Goal: Task Accomplishment & Management: Use online tool/utility

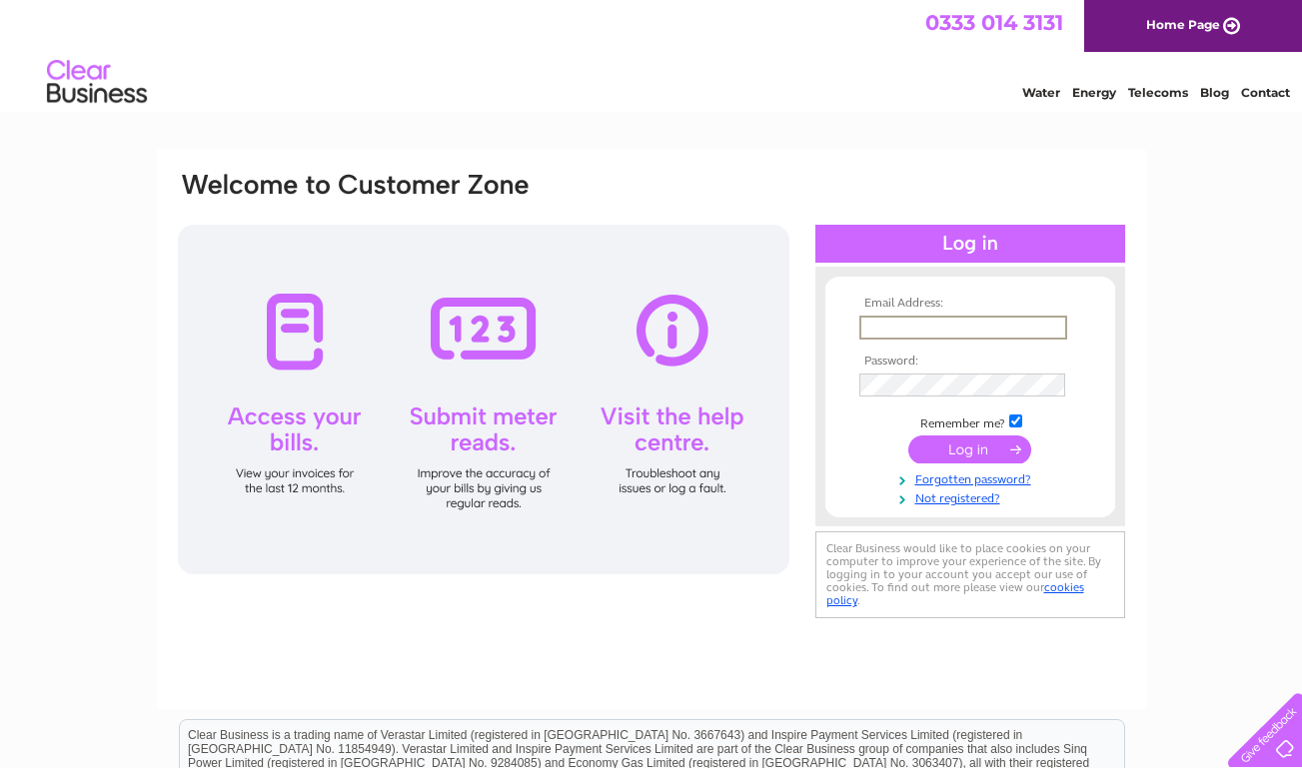
type input "info@rosebankhousebnb.com"
click at [1002, 460] on input "submit" at bounding box center [969, 450] width 123 height 28
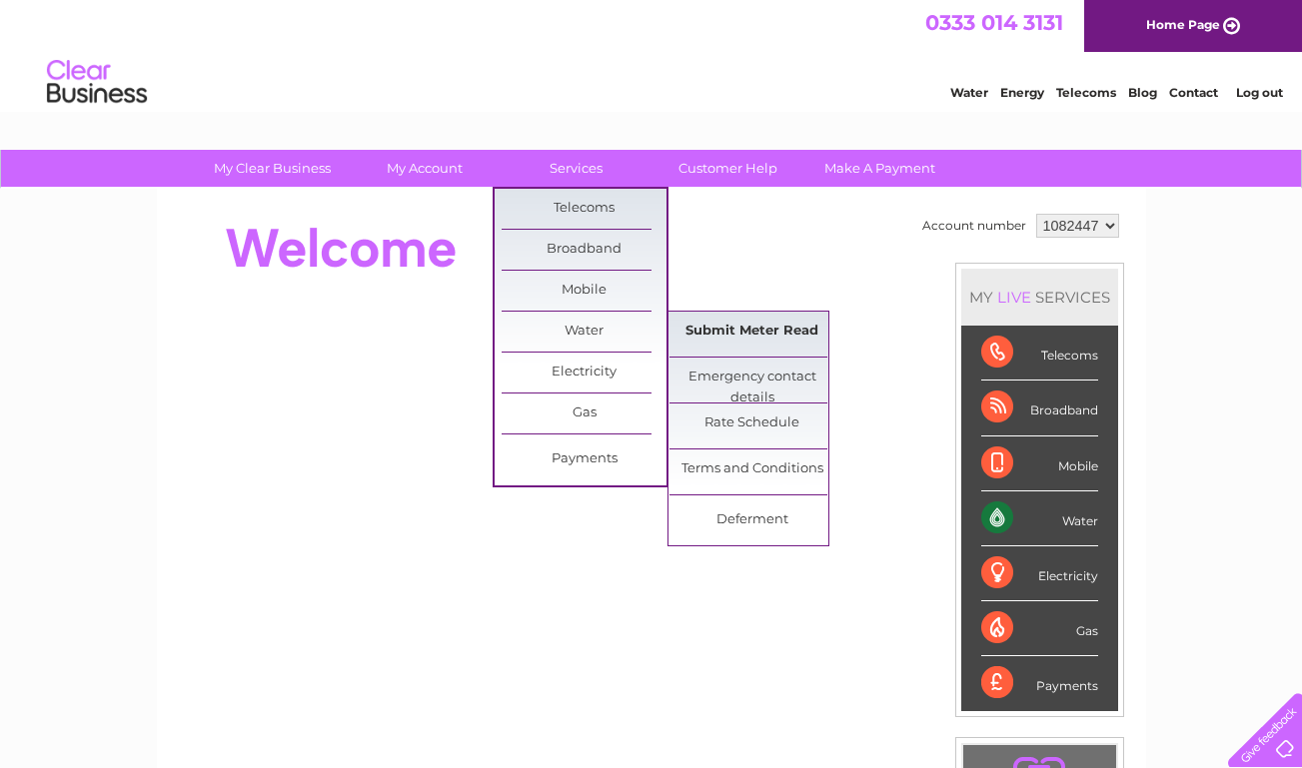
click at [719, 336] on link "Submit Meter Read" at bounding box center [752, 332] width 165 height 40
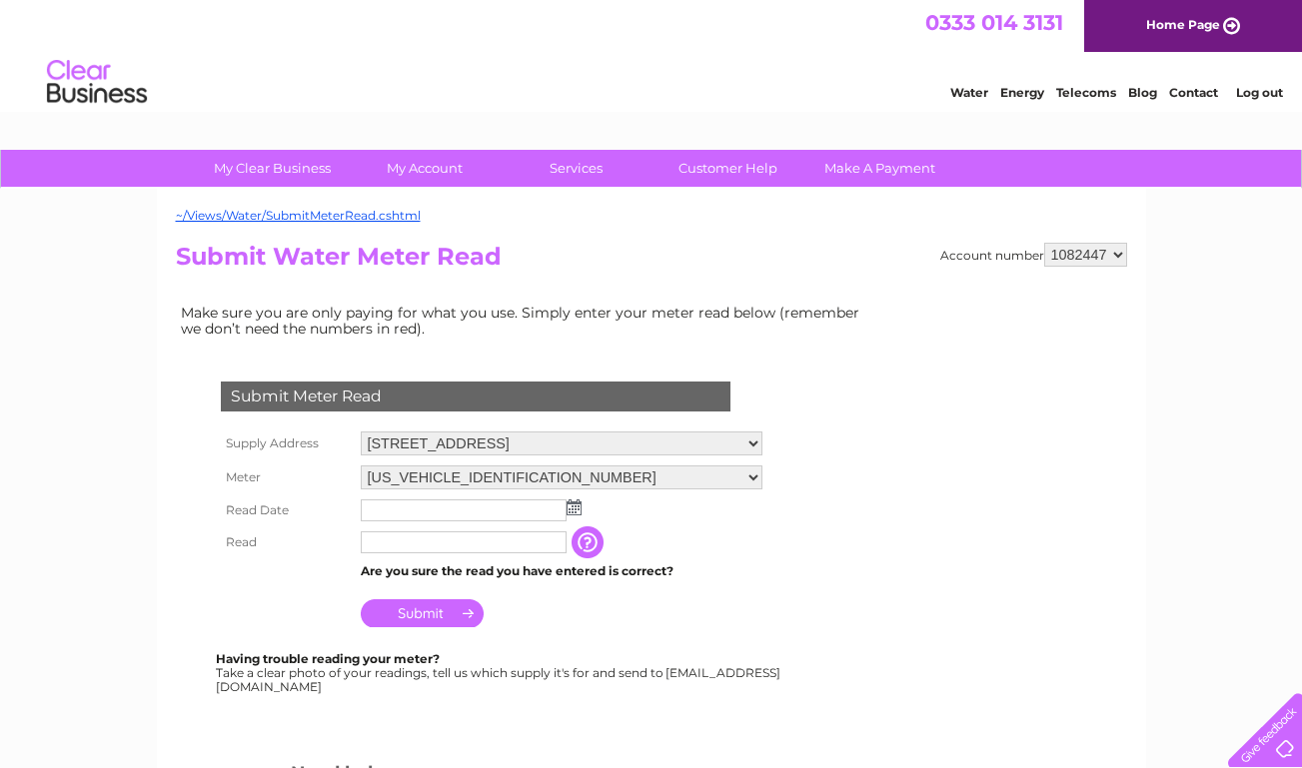
click at [577, 516] on img at bounding box center [574, 508] width 15 height 16
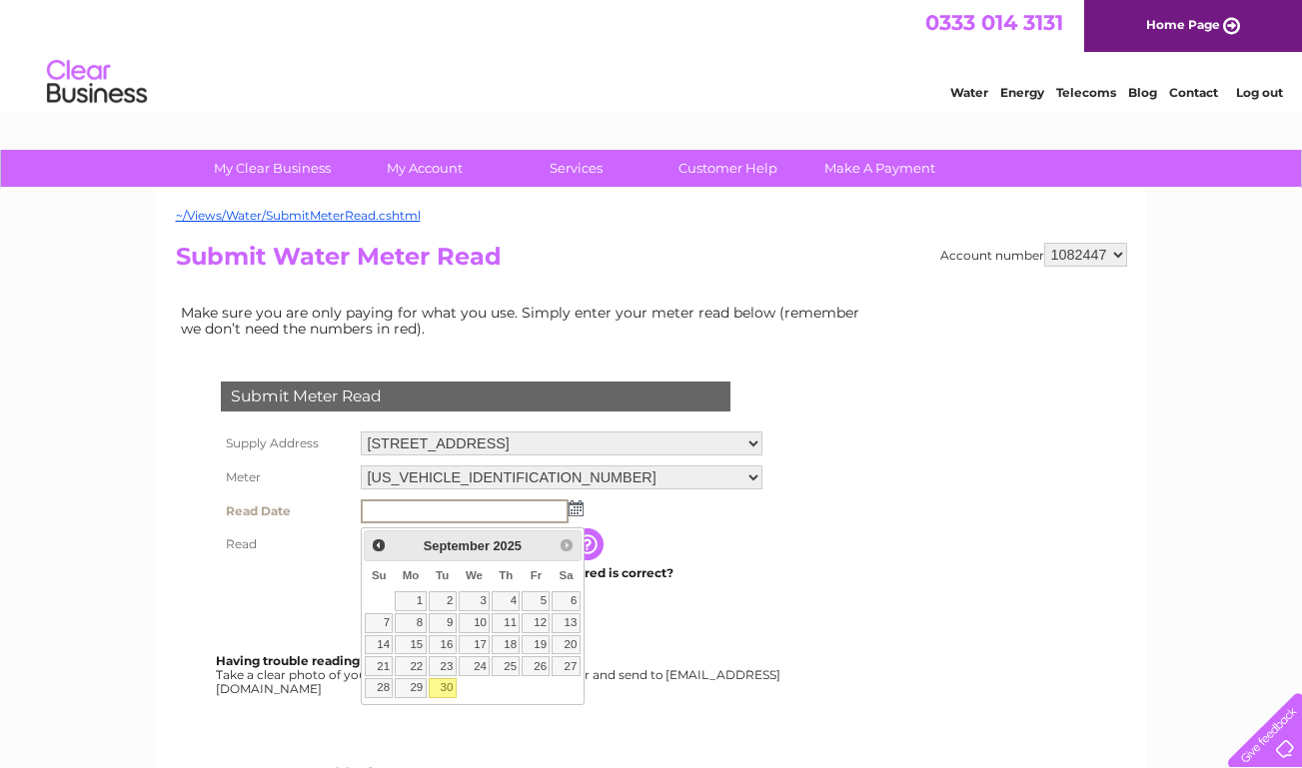
click at [447, 694] on link "30" at bounding box center [443, 689] width 28 height 20
type input "2025/09/30"
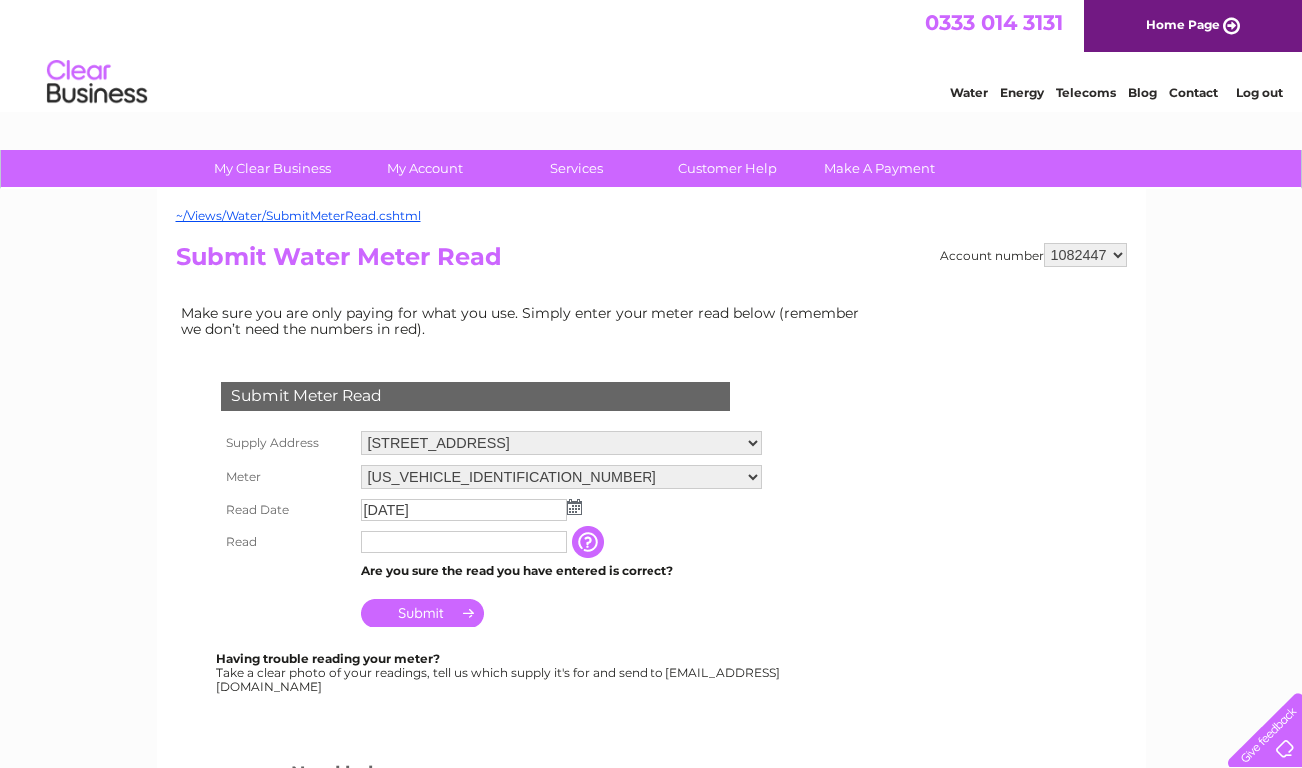
click at [405, 554] on input "text" at bounding box center [464, 543] width 206 height 22
type input "02459"
click at [437, 630] on input "Submit" at bounding box center [422, 616] width 123 height 28
